Goal: Information Seeking & Learning: Check status

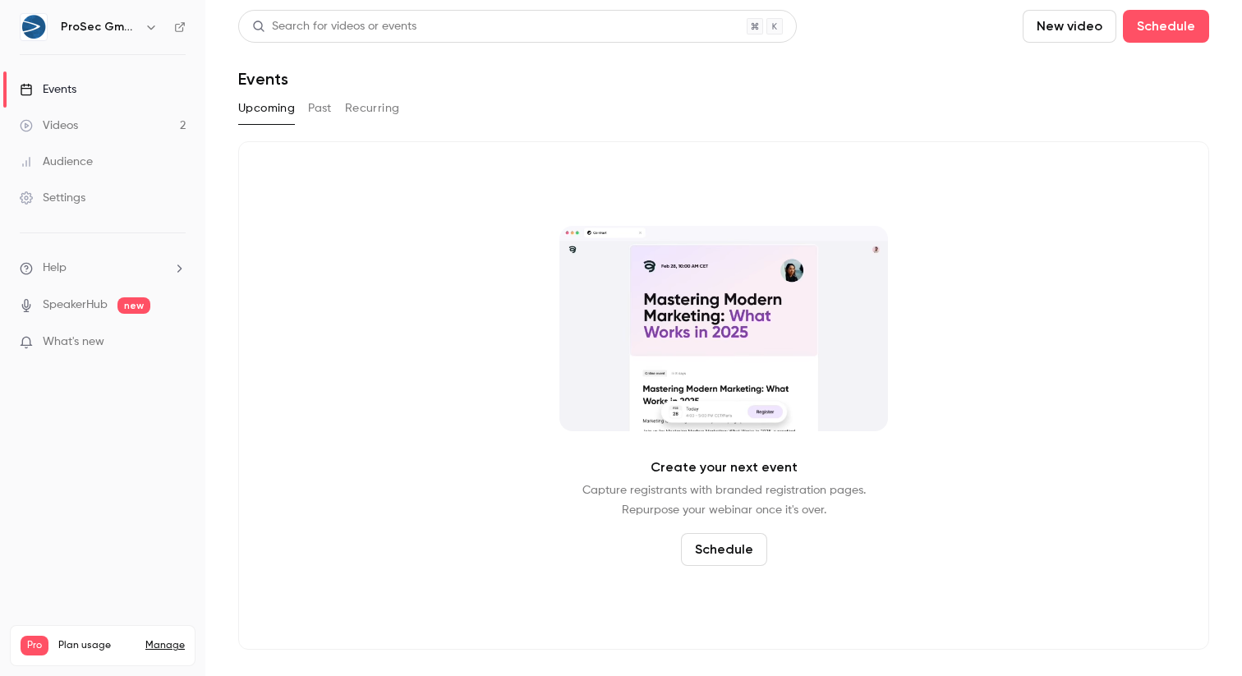
click at [308, 106] on button "Past" at bounding box center [320, 108] width 24 height 26
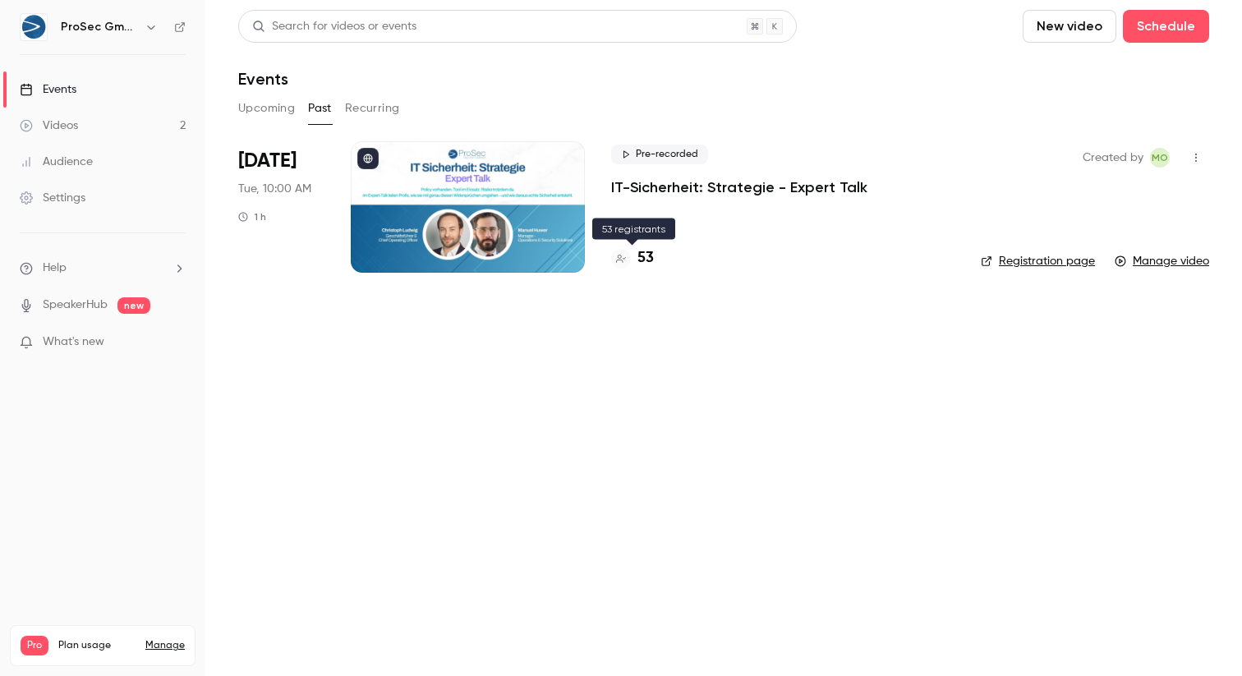
click at [645, 254] on h4 "53" at bounding box center [646, 258] width 16 height 22
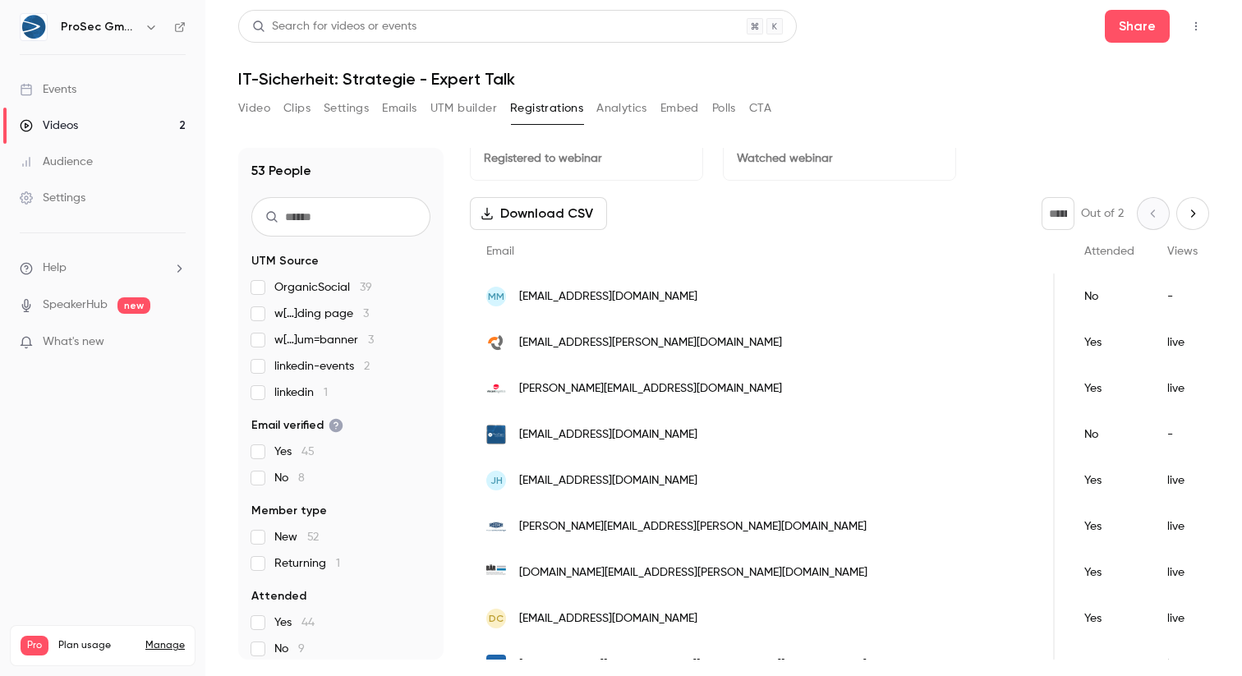
scroll to position [0, 512]
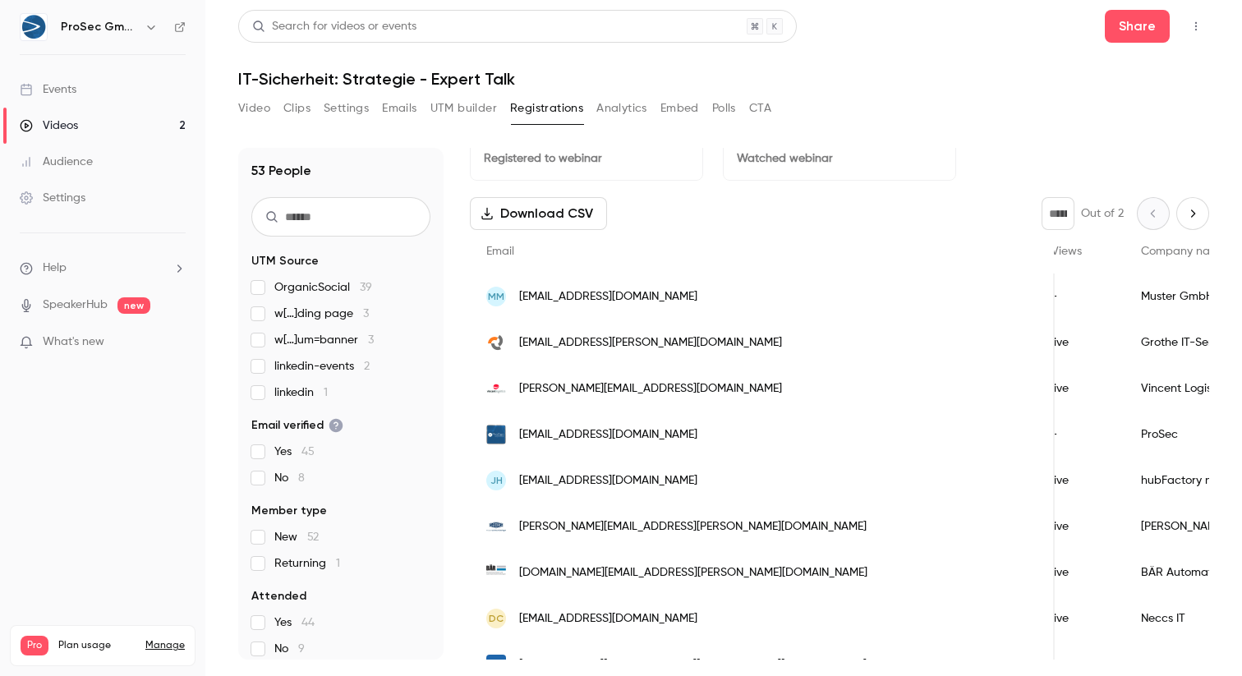
click at [634, 106] on button "Analytics" at bounding box center [621, 108] width 51 height 26
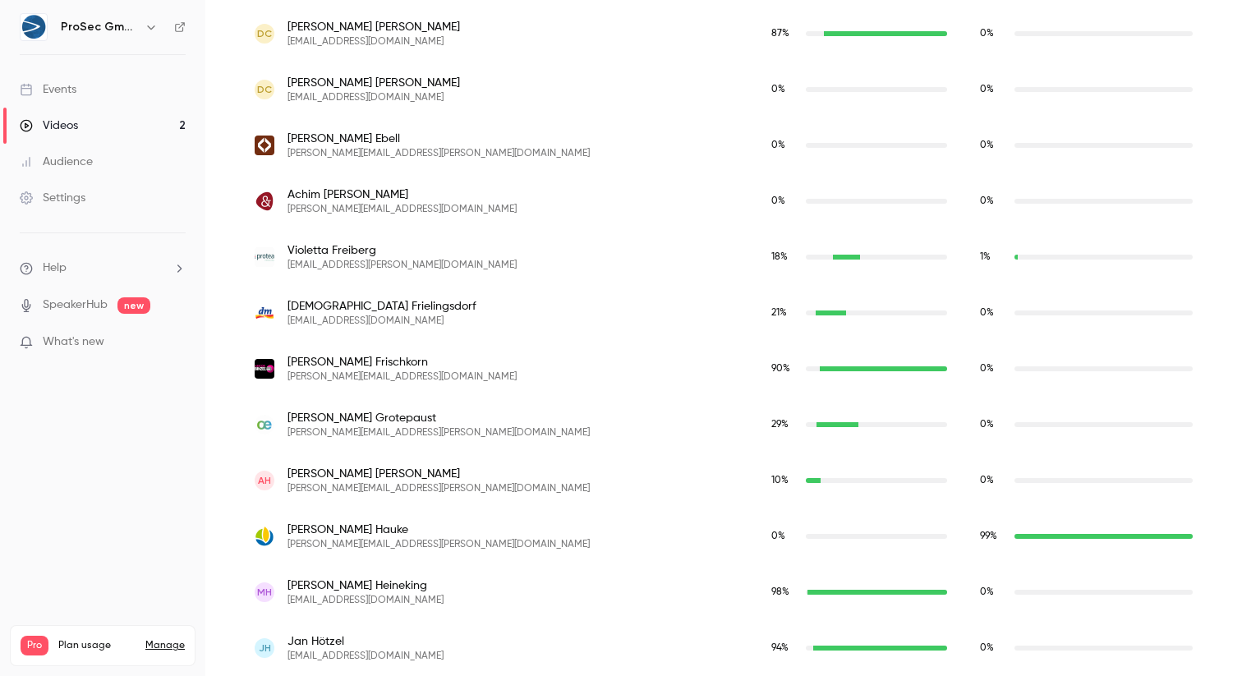
scroll to position [769, 0]
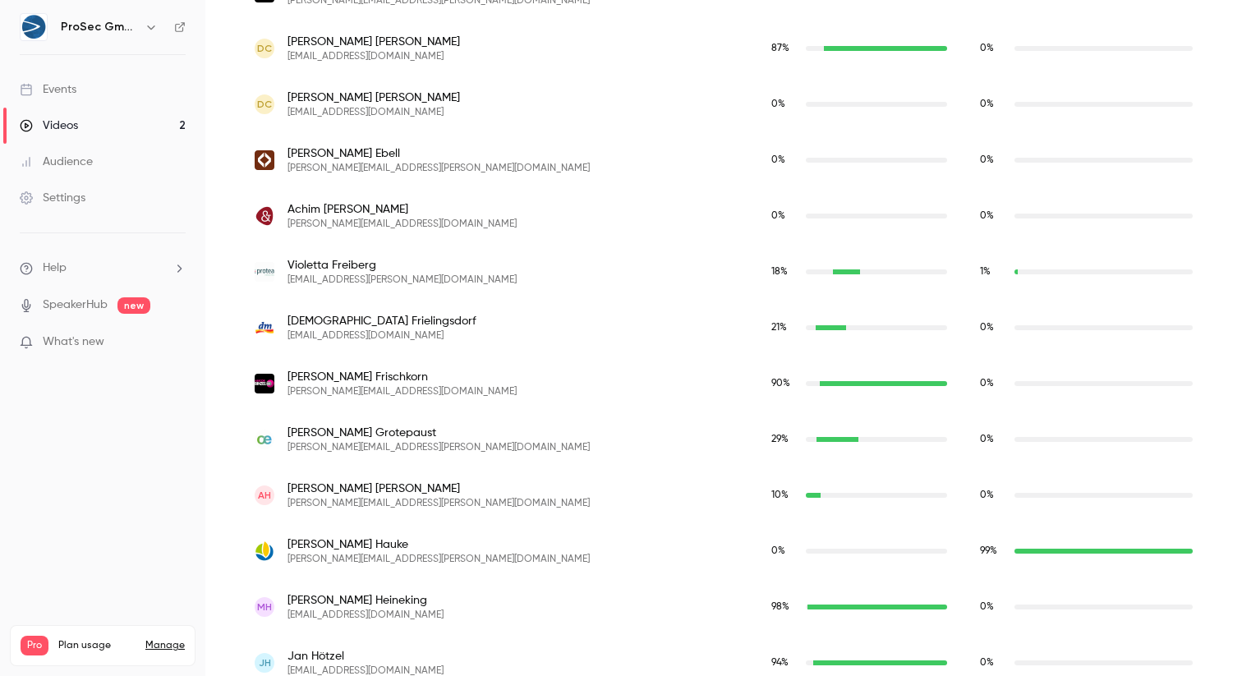
click at [432, 265] on span "Violetta Freiberg" at bounding box center [402, 265] width 229 height 16
click at [260, 270] on img "violetta.freiberg@proteanetworks.de" at bounding box center [265, 272] width 20 height 20
click at [348, 270] on span "Violetta Freiberg" at bounding box center [402, 265] width 229 height 16
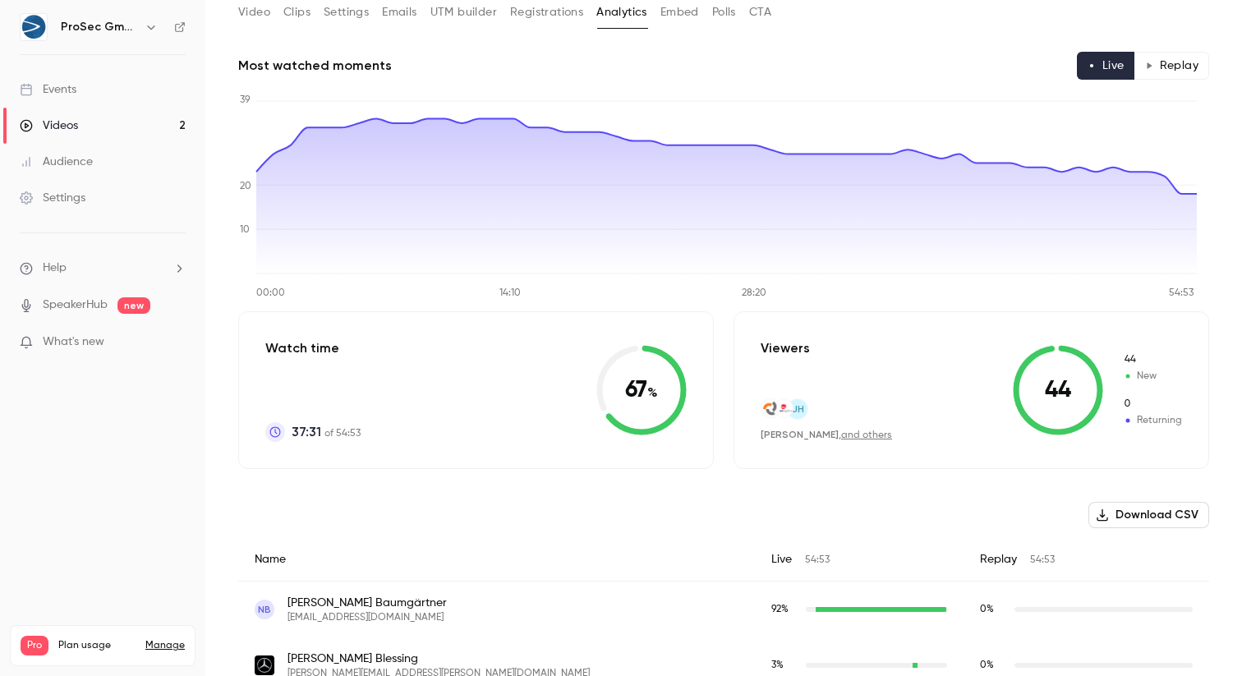
scroll to position [0, 0]
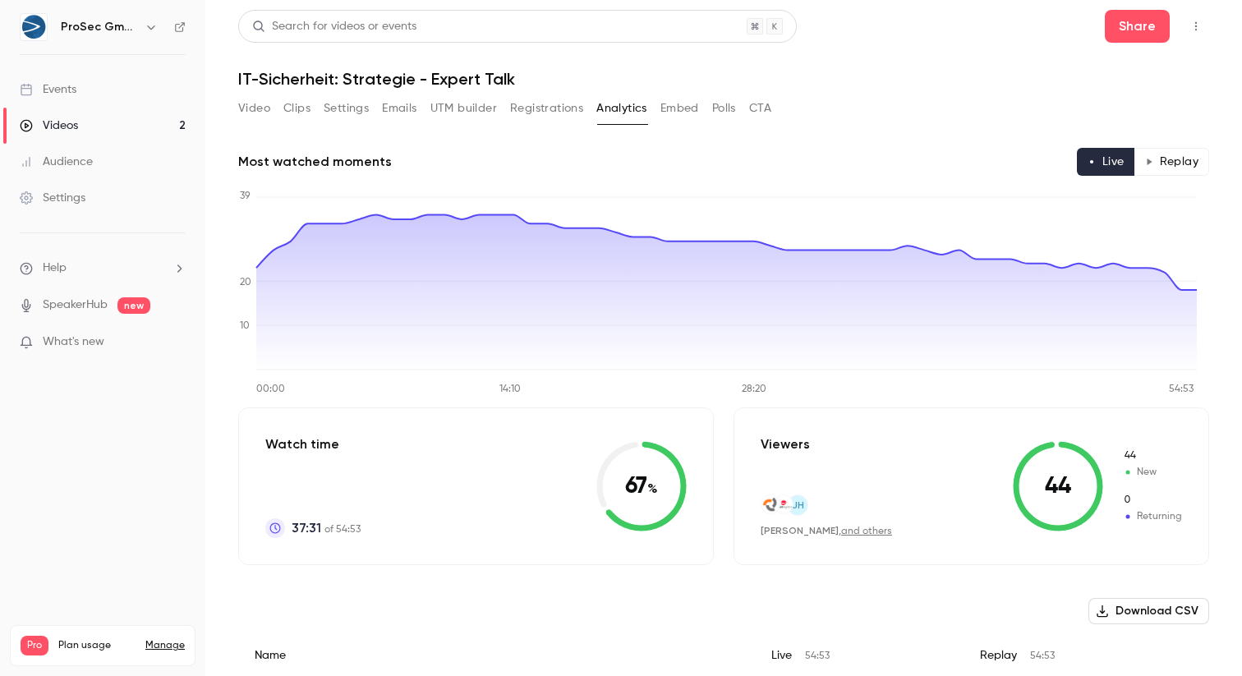
click at [855, 532] on link "and others" at bounding box center [866, 532] width 51 height 10
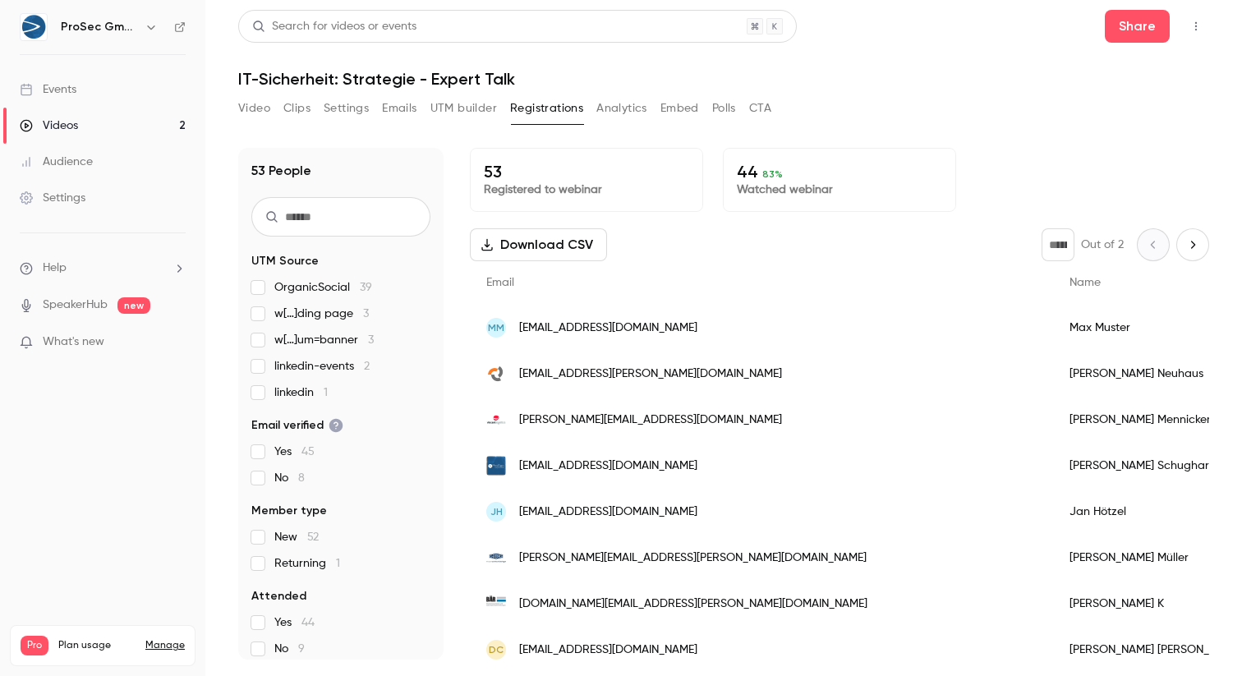
click at [723, 107] on button "Polls" at bounding box center [724, 108] width 24 height 26
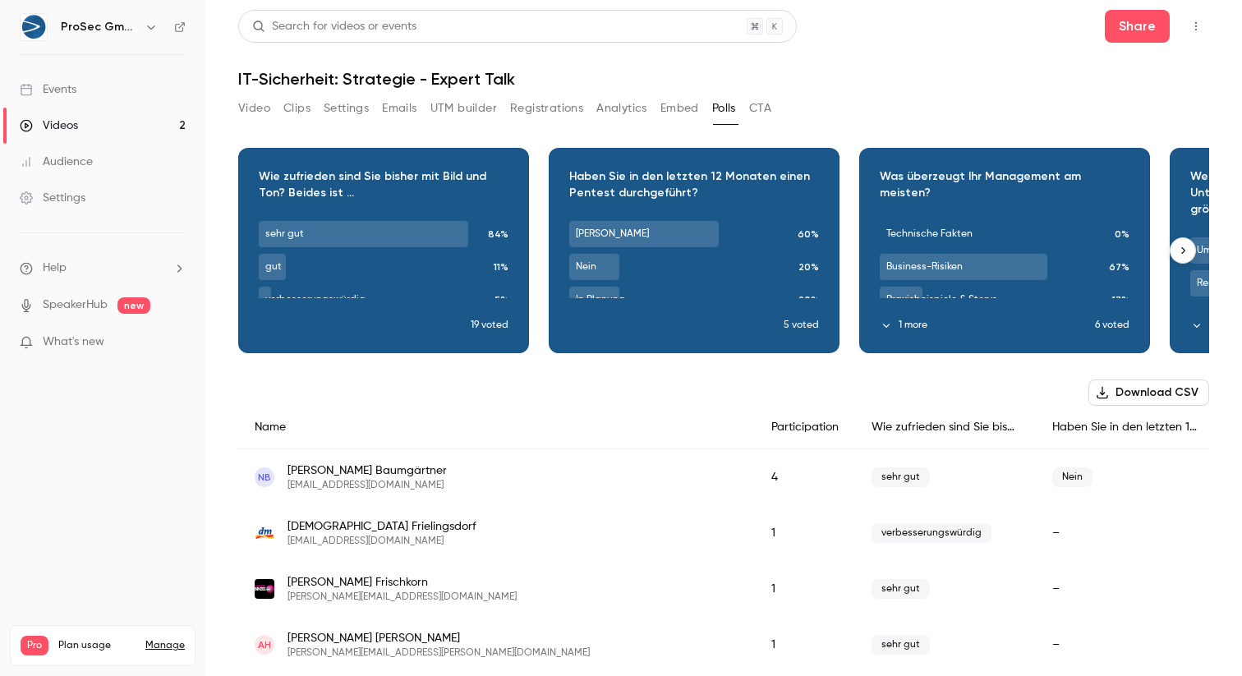
click at [473, 322] on div "Download image" at bounding box center [383, 251] width 289 height 204
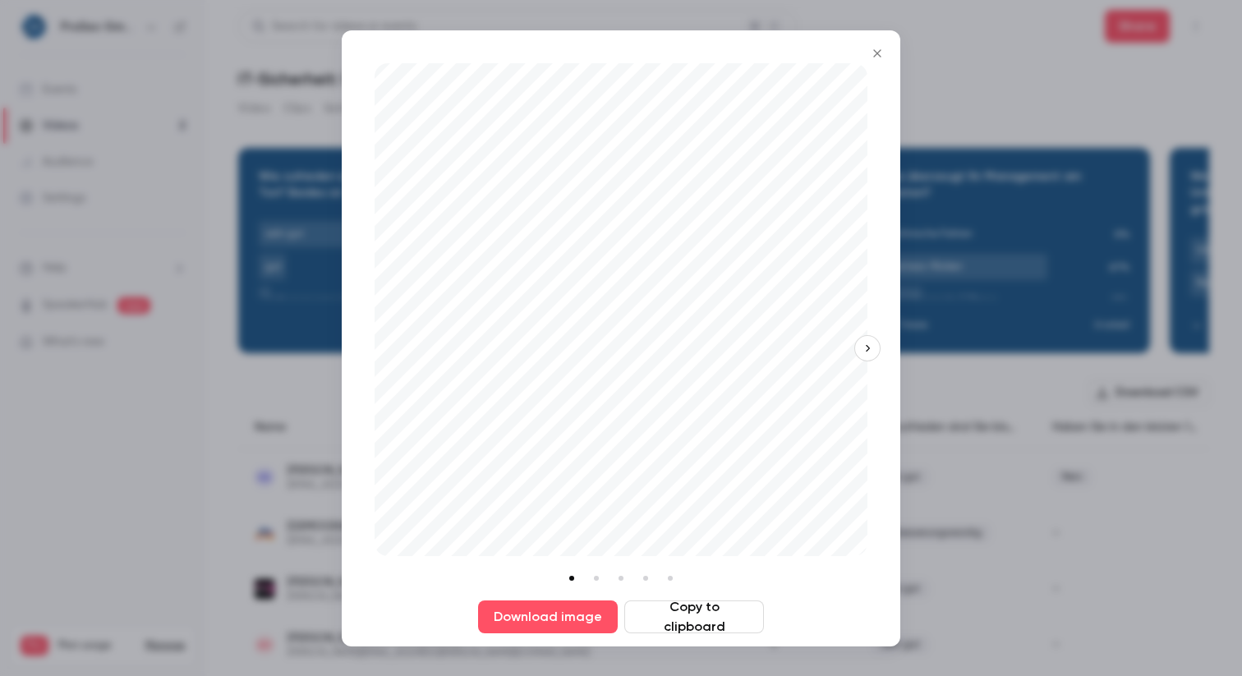
click at [694, 621] on button "Copy to clipboard" at bounding box center [694, 617] width 140 height 33
click at [876, 47] on icon "Close" at bounding box center [878, 53] width 20 height 13
